Goal: Task Accomplishment & Management: Complete application form

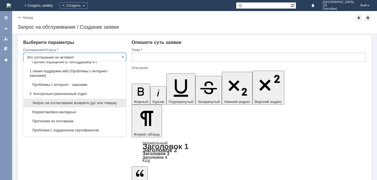
scroll to position [83, 0]
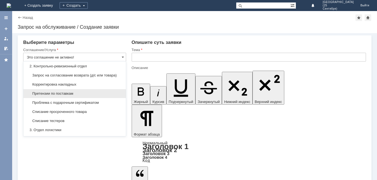
click at [99, 96] on span "Претензии по поставкам" at bounding box center [75, 93] width 96 height 4
type input "Претензии по поставкам"
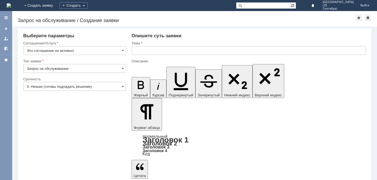
click at [98, 69] on input "Запрос на обслуживание" at bounding box center [74, 68] width 103 height 9
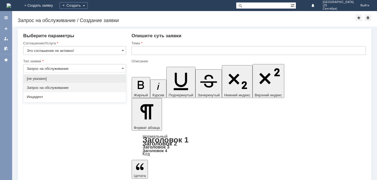
click at [98, 70] on input "Запрос на обслуживание" at bounding box center [74, 68] width 103 height 9
click at [108, 49] on input "Это соглашение не активно!" at bounding box center [74, 50] width 103 height 9
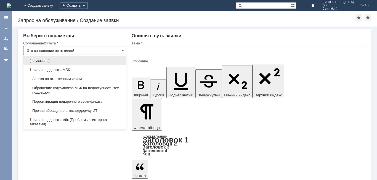
type input "Запрос на обслуживание"
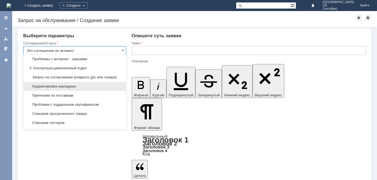
scroll to position [83, 0]
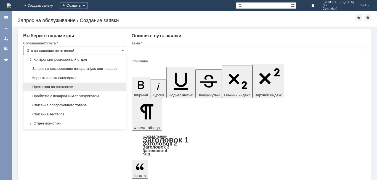
click at [99, 87] on div "Претензии по поставкам" at bounding box center [74, 87] width 102 height 9
click at [99, 87] on input "3. Низкая (готовы подождать решение)" at bounding box center [74, 86] width 103 height 9
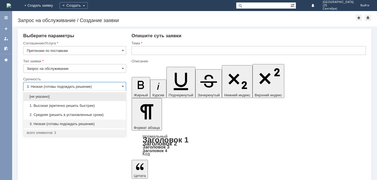
type input "Претензии по поставкам"
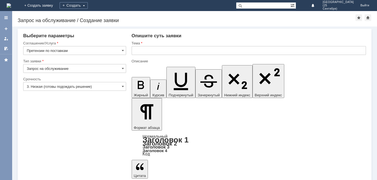
click at [122, 65] on input "Запрос на обслуживание" at bounding box center [74, 68] width 103 height 9
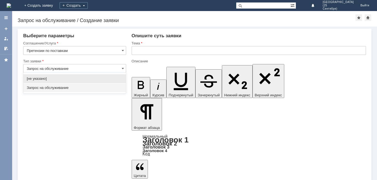
type input "3. Низкая (готовы подождать решение)"
click at [103, 91] on div "Запрос на обслуживание" at bounding box center [74, 87] width 102 height 9
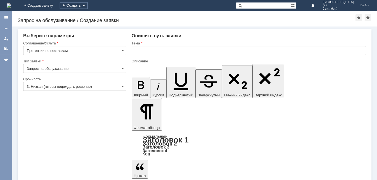
type input "Запрос на обслуживание"
click at [117, 86] on input "3. Низкая (готовы подождать решение)" at bounding box center [74, 86] width 103 height 9
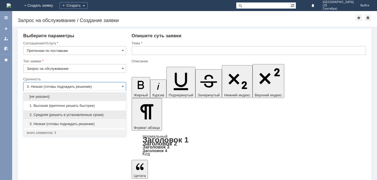
click at [96, 112] on div "2. Средняя (решить в установленные сроки)" at bounding box center [74, 114] width 102 height 9
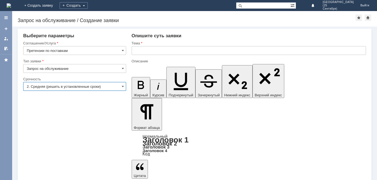
type input "2. Средняя (решить в установленные сроки)"
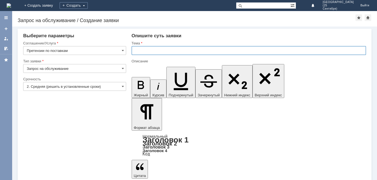
click at [137, 52] on input "text" at bounding box center [249, 50] width 234 height 9
type input "брак по поставке"
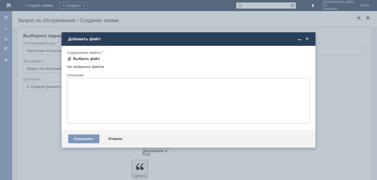
click at [80, 57] on div "Выбрать файл" at bounding box center [86, 59] width 27 height 4
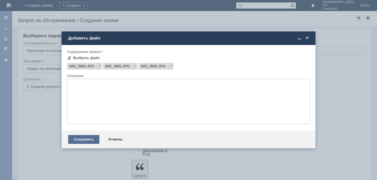
scroll to position [0, 0]
click at [84, 139] on div "Сохранить" at bounding box center [83, 139] width 31 height 9
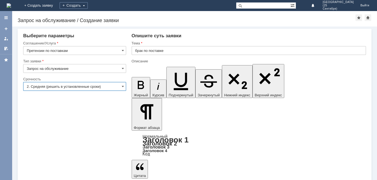
click at [116, 87] on input "2. Средняя (решить в установленные сроки)" at bounding box center [74, 86] width 103 height 9
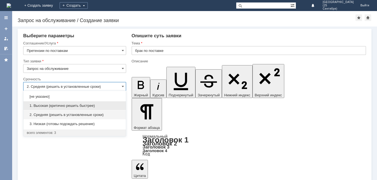
click at [97, 105] on span "1. Высокая (критично решить быстрее)" at bounding box center [75, 106] width 96 height 4
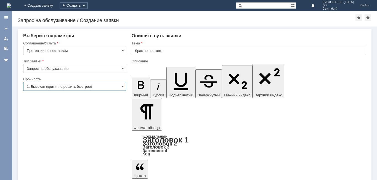
type input "1. Высокая (критично решить быстрее)"
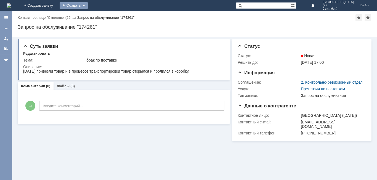
click at [88, 2] on div "Создать" at bounding box center [74, 5] width 28 height 7
click at [103, 18] on link "Заявка" at bounding box center [82, 16] width 42 height 7
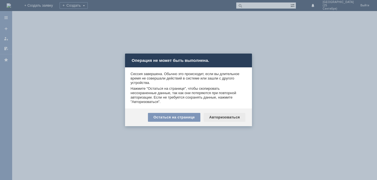
click at [215, 117] on div "Авторизоваться" at bounding box center [225, 117] width 42 height 9
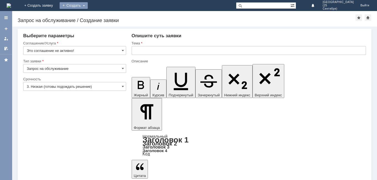
click at [88, 2] on div "Создать" at bounding box center [74, 5] width 28 height 7
click at [103, 14] on link "Заявка" at bounding box center [82, 16] width 42 height 7
click at [104, 51] on input "Это соглашение не активно!" at bounding box center [74, 50] width 103 height 9
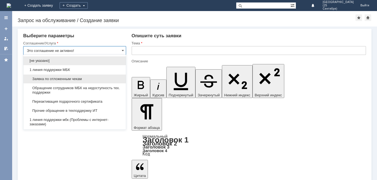
click at [95, 79] on span "Заявка по отложенным чекам" at bounding box center [75, 79] width 96 height 4
click at [95, 79] on div "Срочность" at bounding box center [74, 79] width 102 height 4
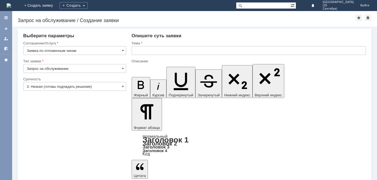
type input "Заявка по отложенным чекам"
click at [106, 87] on input "3. Низкая (готовы подождать решение)" at bounding box center [74, 86] width 103 height 9
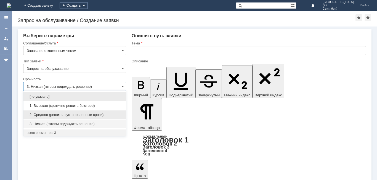
click at [105, 116] on span "2. Средняя (решить в установленные сроки)" at bounding box center [75, 115] width 96 height 4
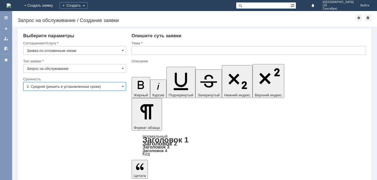
type input "2. Средняя (решить в установленные сроки)"
click at [163, 54] on input "text" at bounding box center [249, 50] width 234 height 9
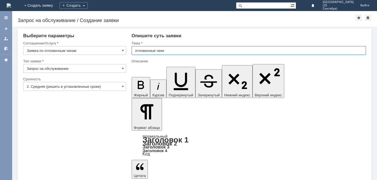
type input "отложенные чеки"
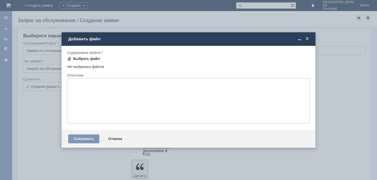
click at [83, 62] on div "Выбрать файл" at bounding box center [83, 58] width 33 height 7
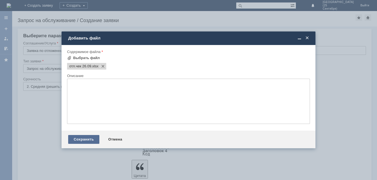
click at [82, 139] on div "Сохранить" at bounding box center [83, 139] width 31 height 9
